Goal: Information Seeking & Learning: Learn about a topic

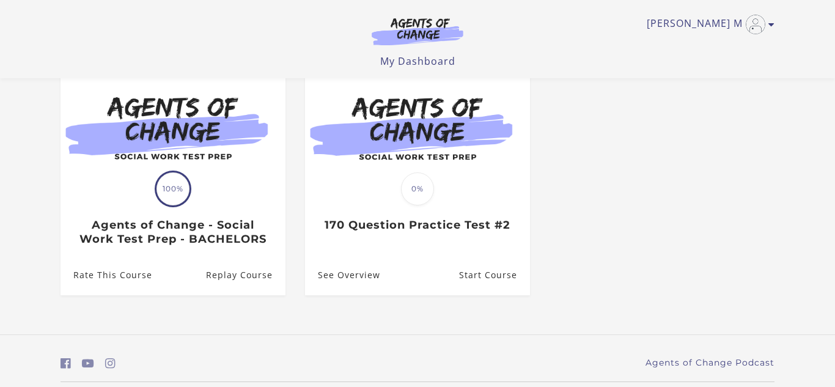
scroll to position [160, 0]
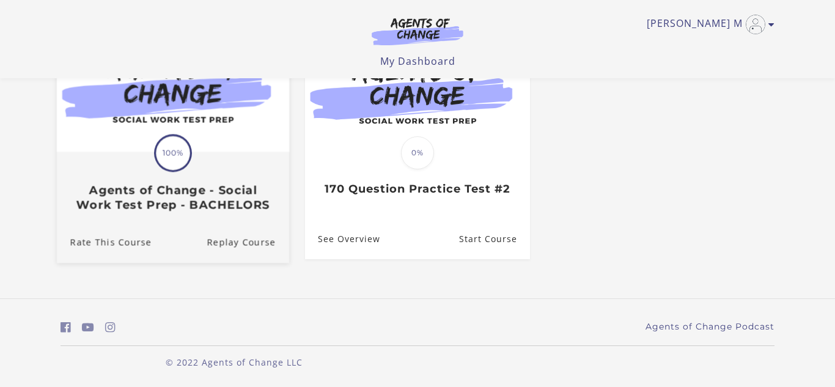
click at [209, 193] on h3 "Agents of Change - Social Work Test Prep - BACHELORS" at bounding box center [172, 197] width 205 height 28
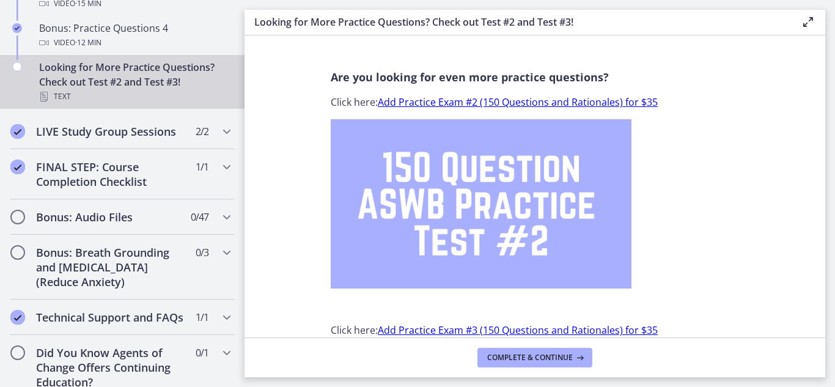
scroll to position [894, 0]
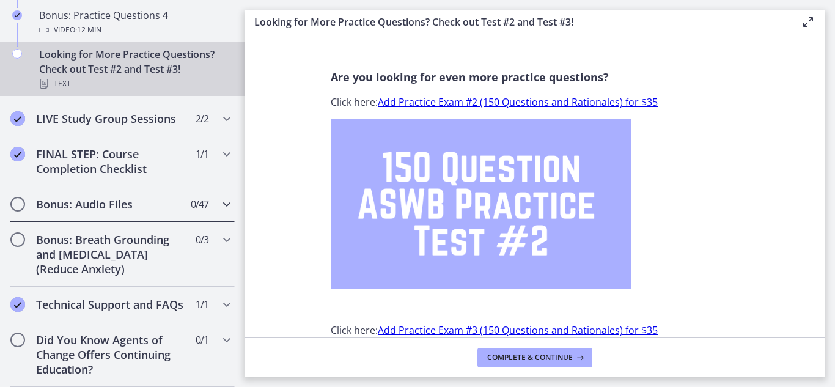
click at [102, 202] on h2 "Bonus: Audio Files" at bounding box center [110, 204] width 149 height 15
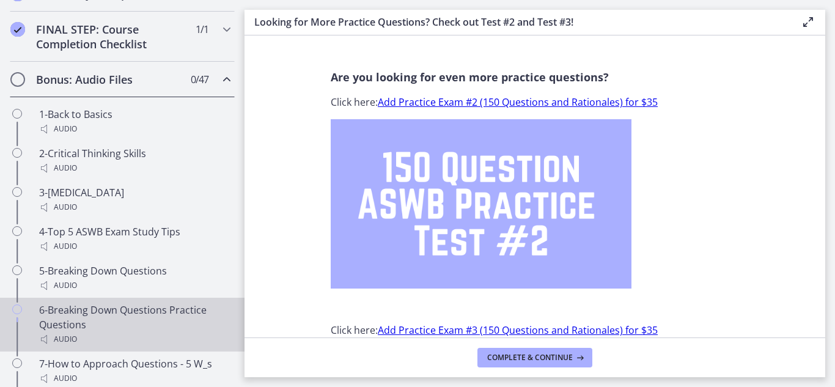
scroll to position [700, 0]
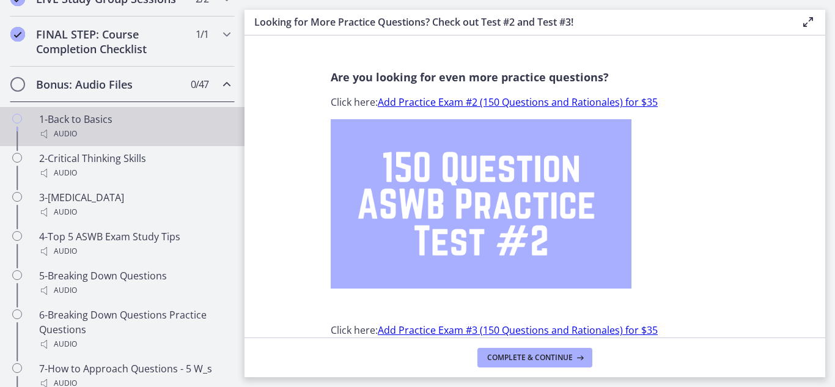
click at [79, 122] on div "1-Back to Basics Audio" at bounding box center [134, 126] width 191 height 29
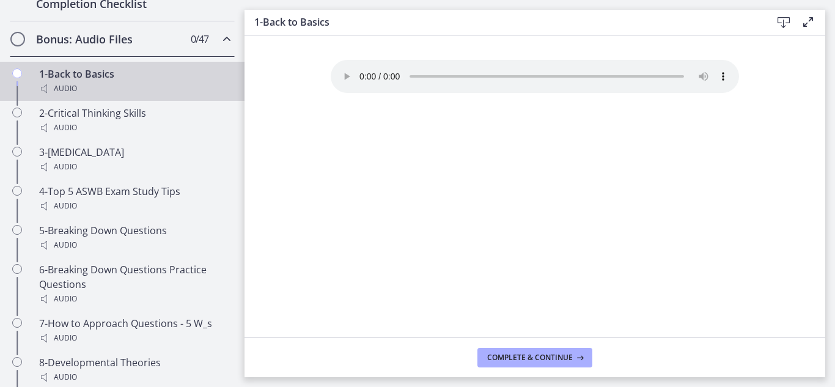
scroll to position [744, 0]
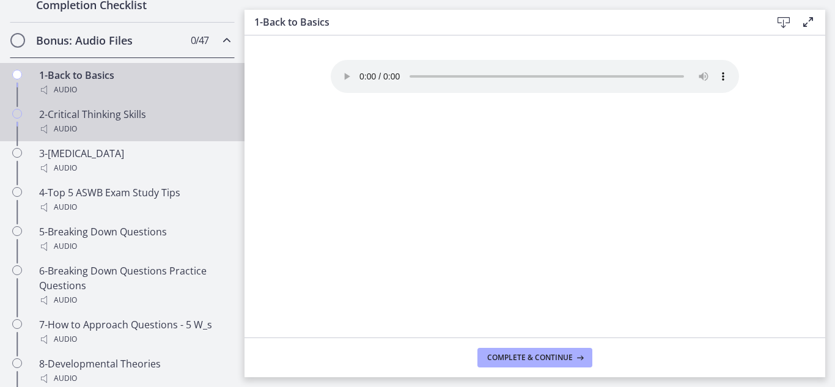
click at [69, 119] on div "2-Critical Thinking Skills Audio" at bounding box center [134, 121] width 191 height 29
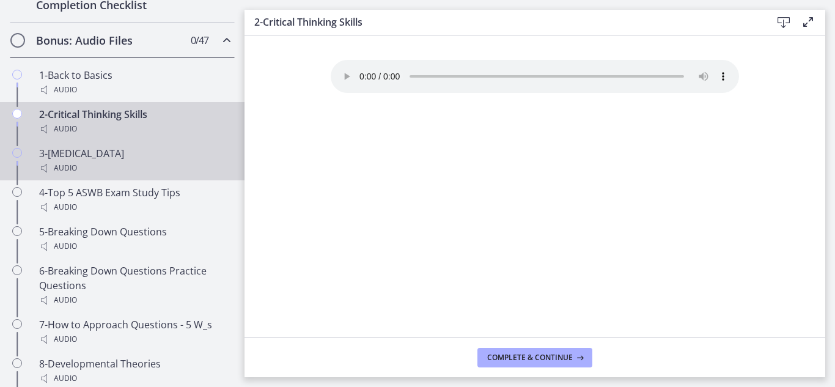
click at [81, 159] on div "3-[MEDICAL_DATA] Audio" at bounding box center [134, 160] width 191 height 29
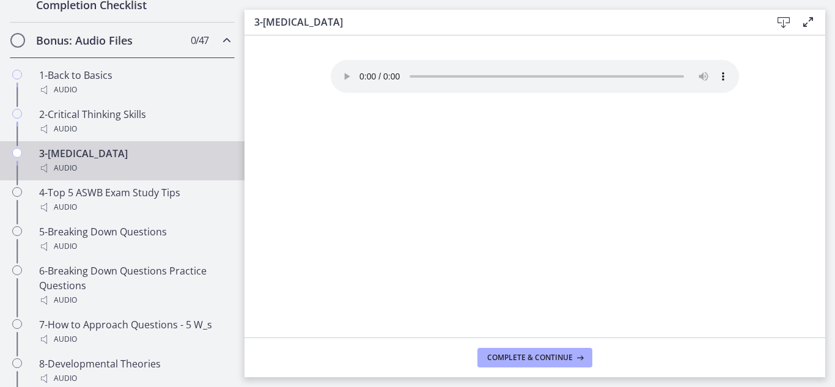
click at [719, 381] on main "3-[MEDICAL_DATA] Download Enable fullscreen Your browser doesn't support the au…" at bounding box center [539, 193] width 590 height 387
